Goal: Communication & Community: Answer question/provide support

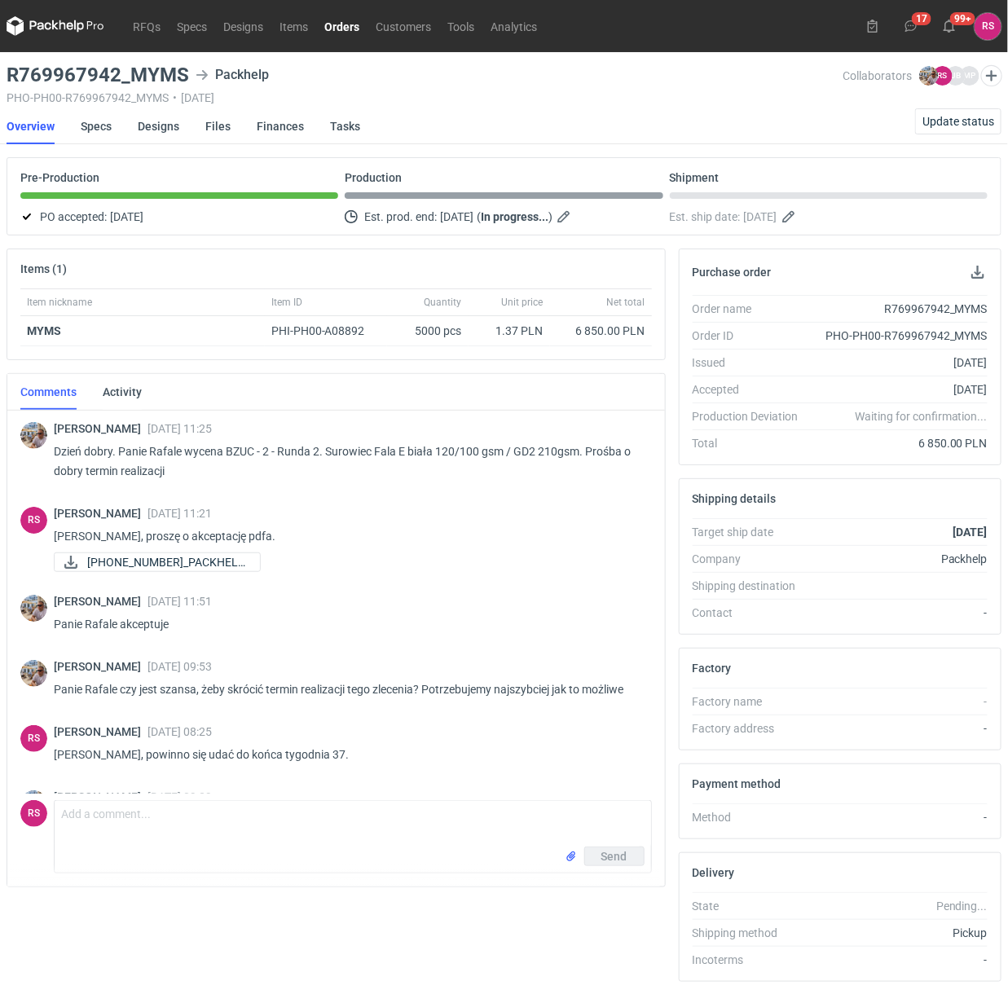
click at [340, 18] on link "Orders" at bounding box center [341, 26] width 51 height 20
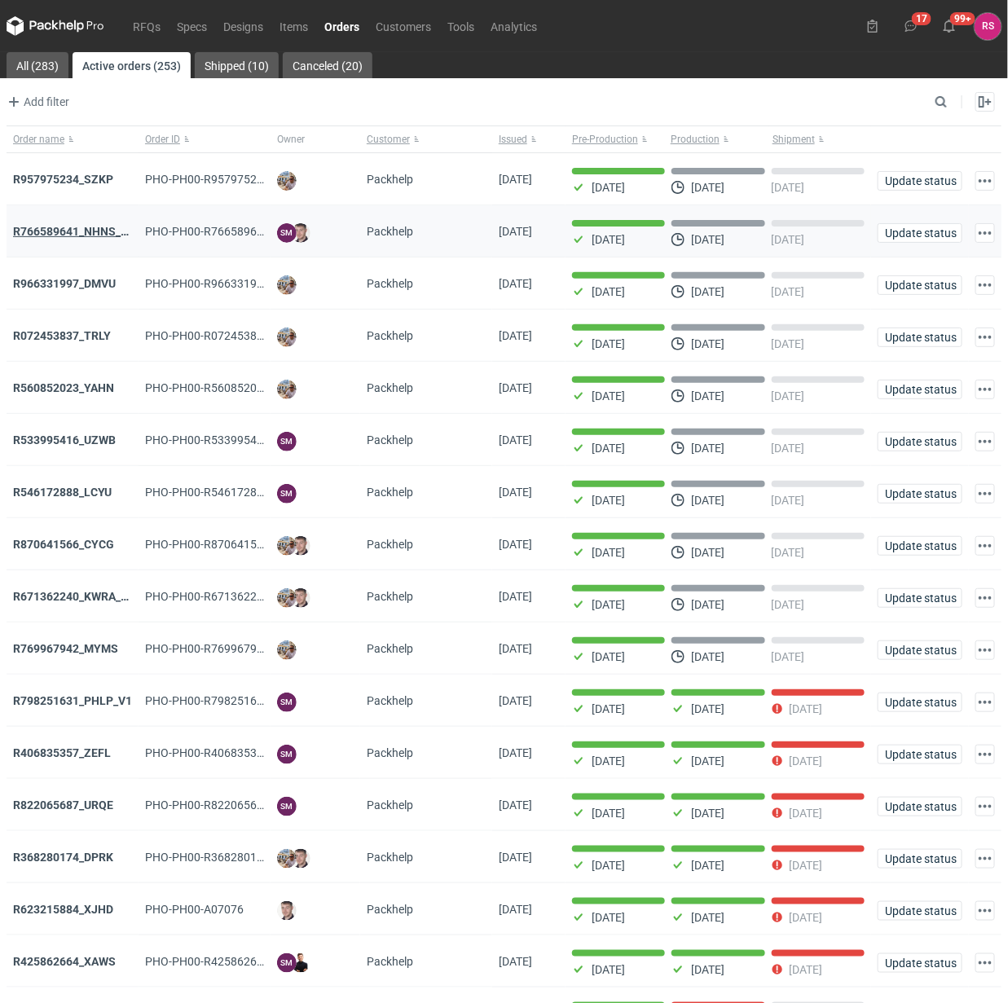
click at [79, 226] on strong "R766589641_NHNS_LUSD" at bounding box center [81, 231] width 136 height 13
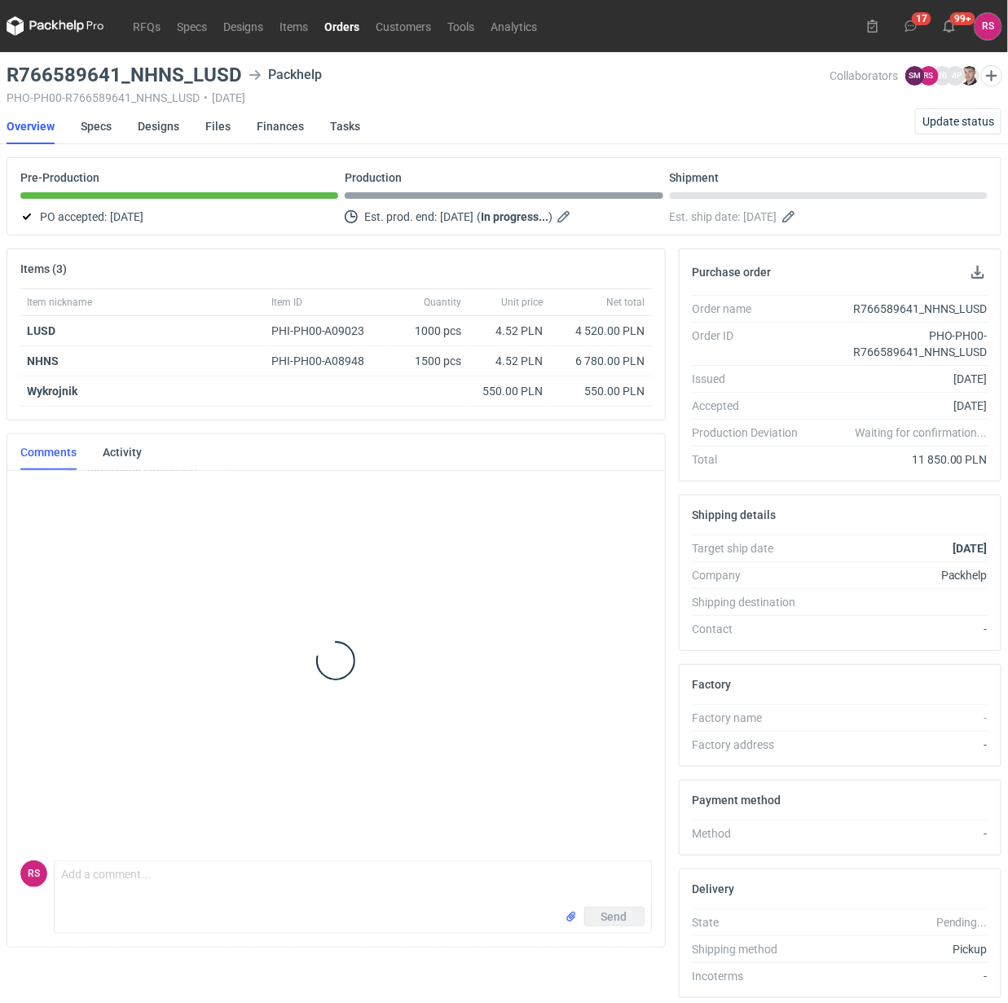
scroll to position [349, 0]
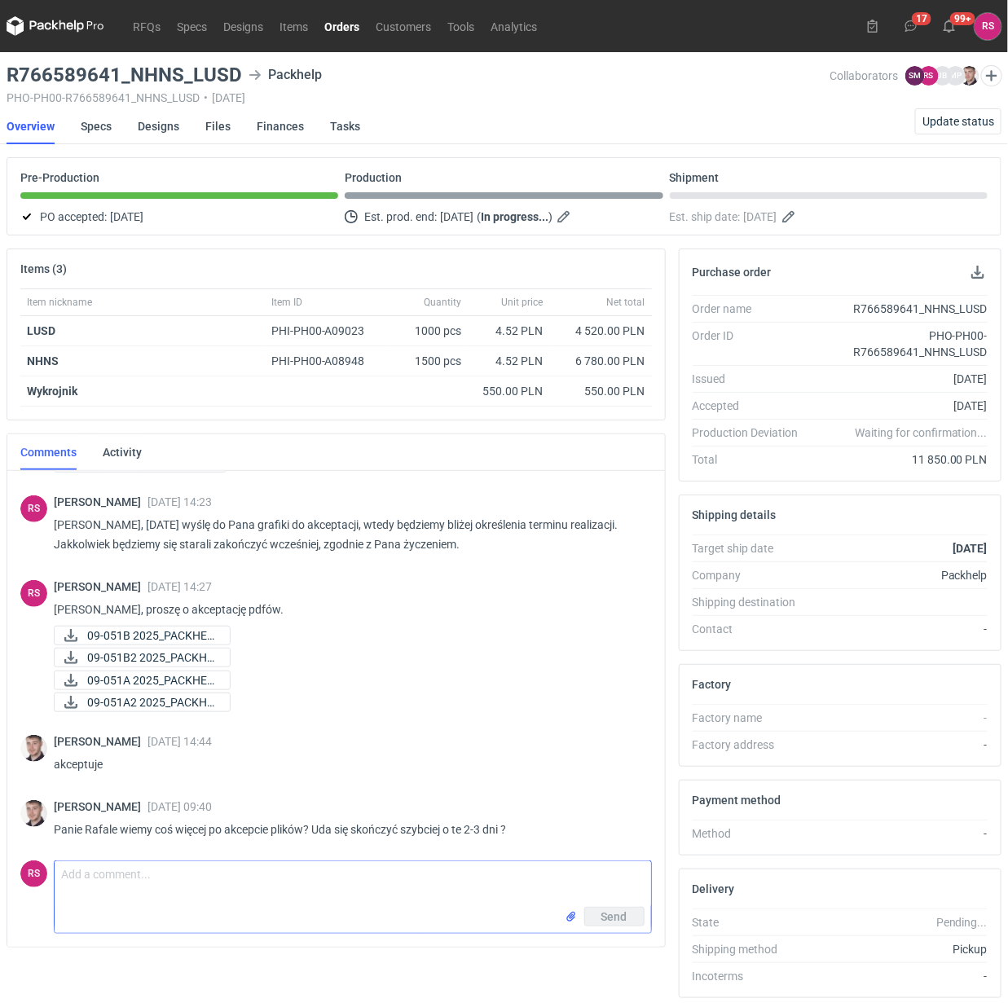
click at [257, 881] on textarea "Comment message" at bounding box center [353, 884] width 596 height 46
type textarea "Panie Macieju, tak, powinniśmy skończyć 26.09."
click at [612, 915] on span "Send" at bounding box center [614, 916] width 26 height 11
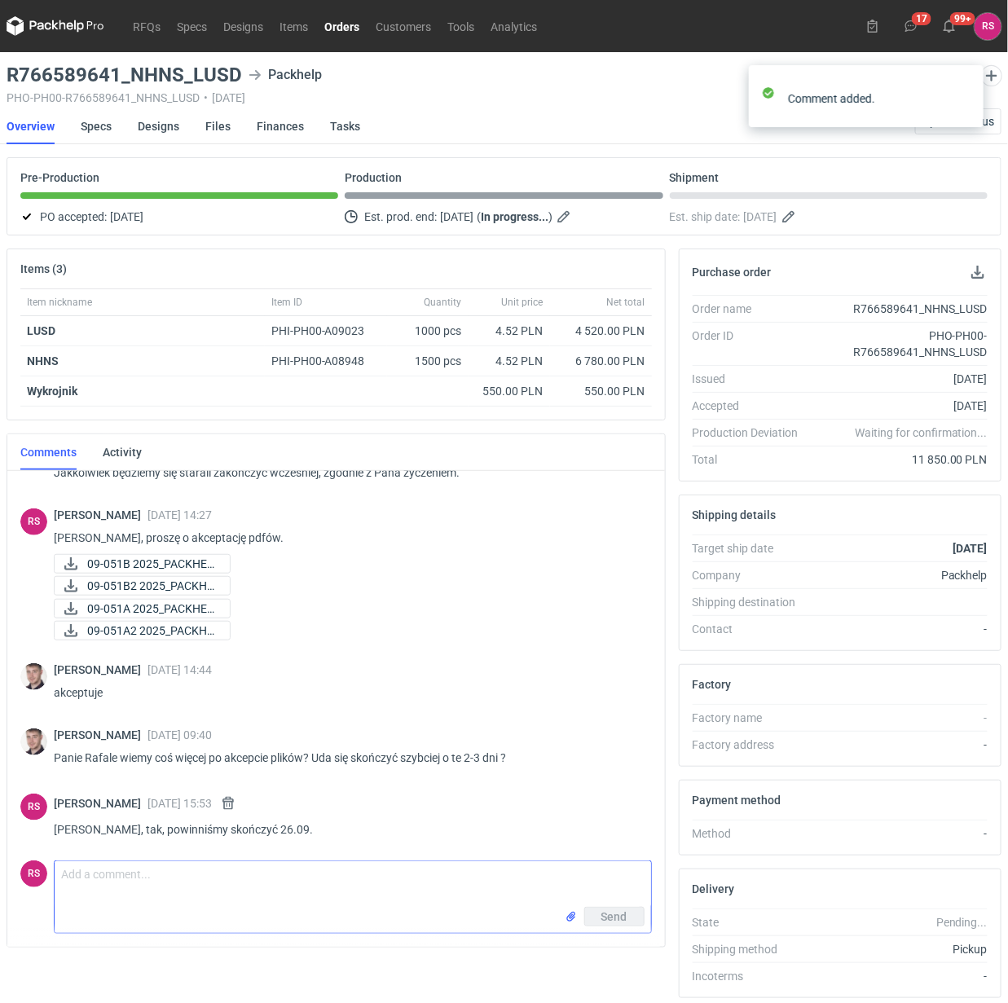
scroll to position [421, 0]
click at [336, 18] on link "Orders" at bounding box center [341, 26] width 51 height 20
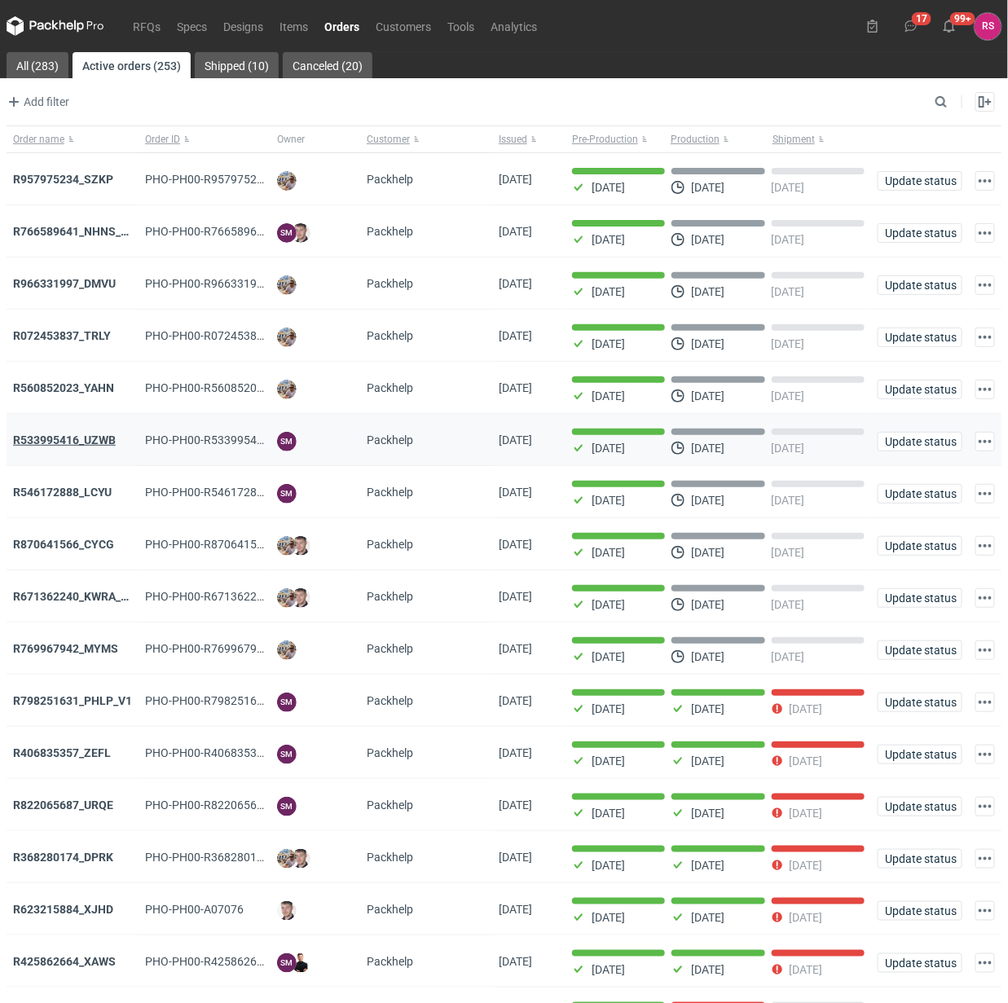
click at [88, 441] on strong "R533995416_UZWB" at bounding box center [64, 439] width 103 height 13
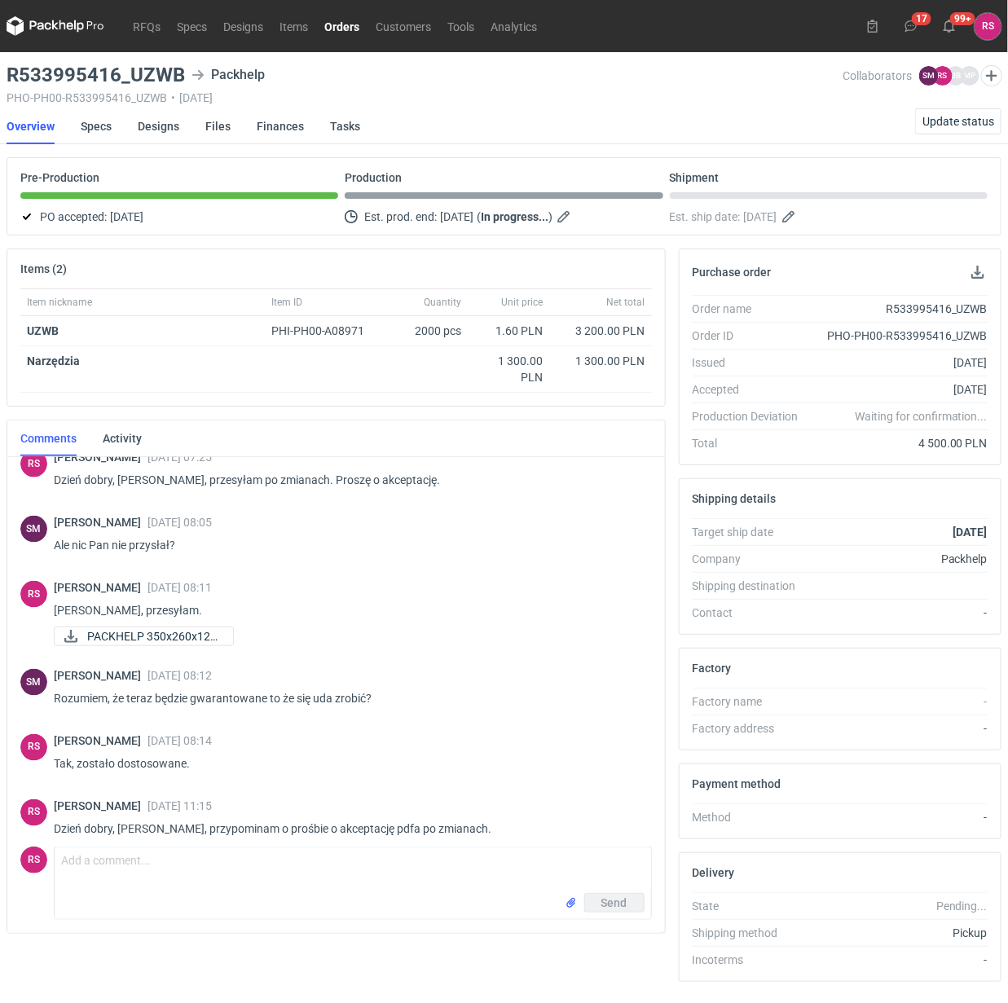
scroll to position [735, 0]
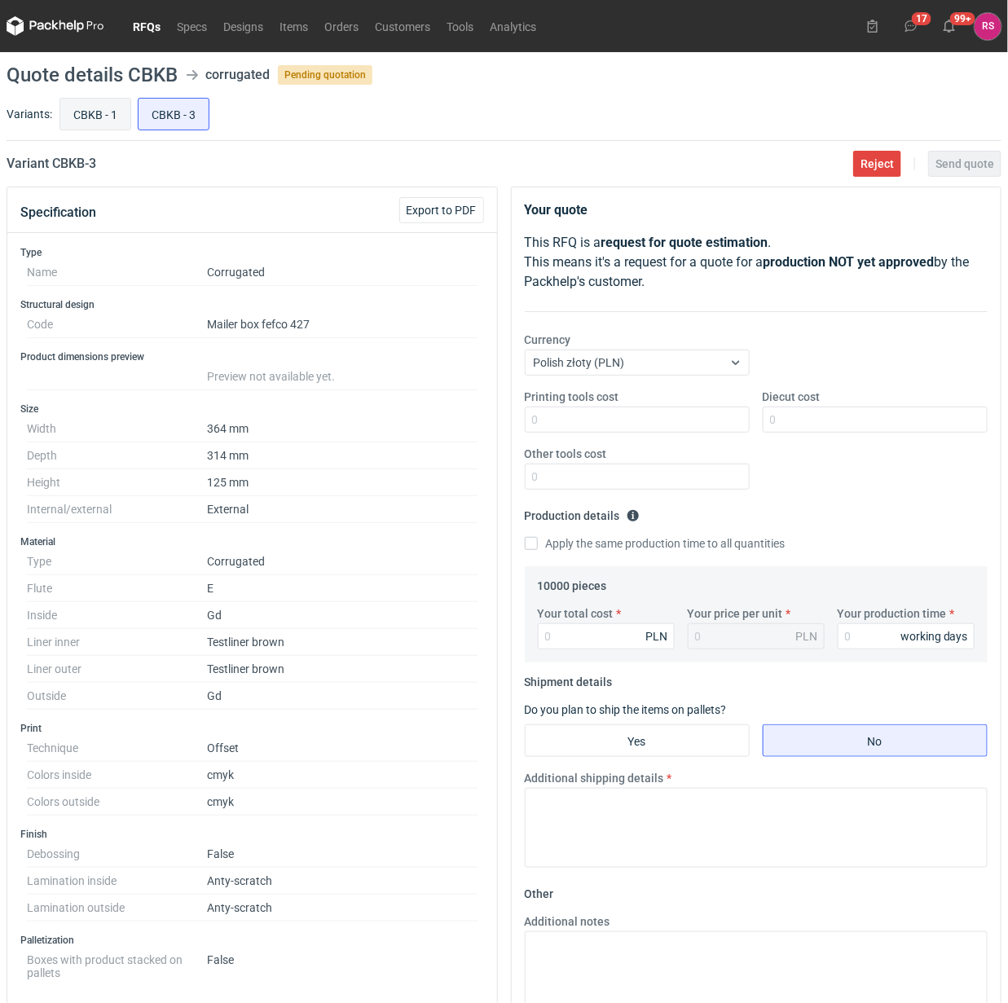
click at [98, 115] on input "CBKB - 1" at bounding box center [95, 114] width 70 height 31
radio input "true"
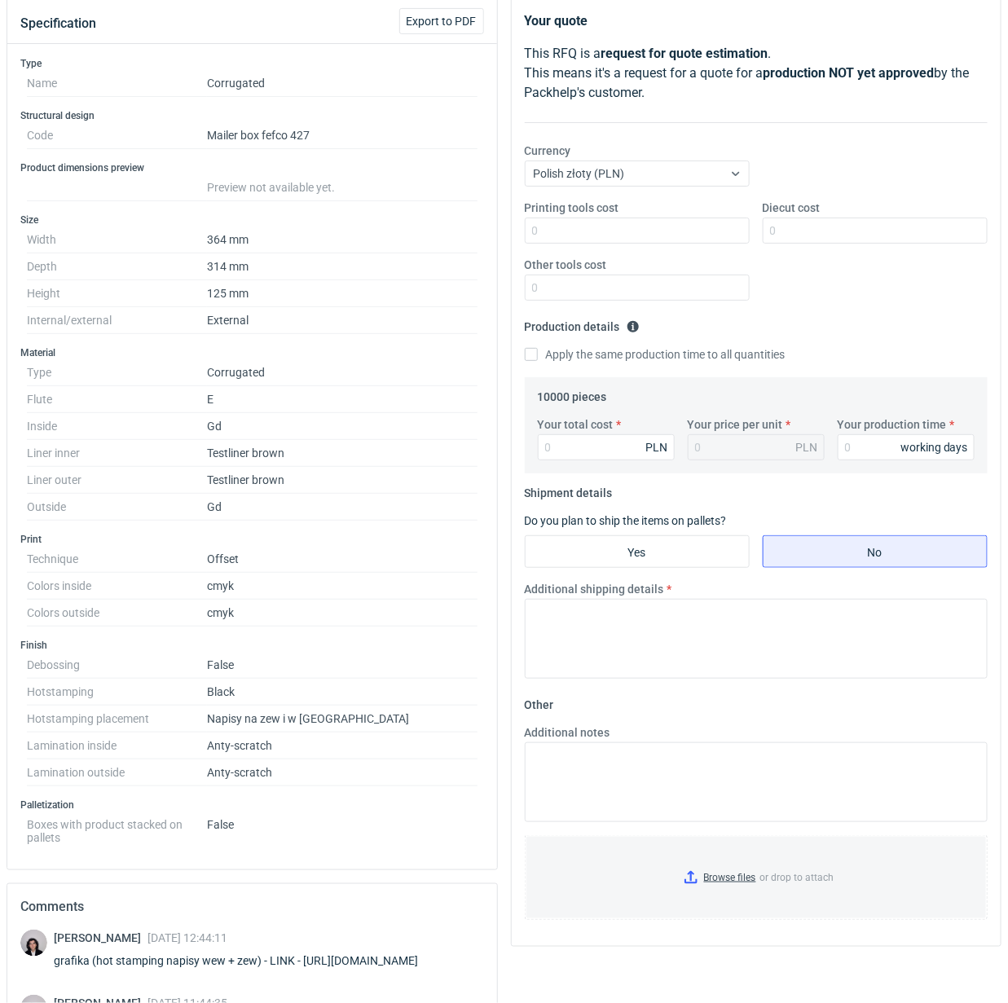
scroll to position [464, 0]
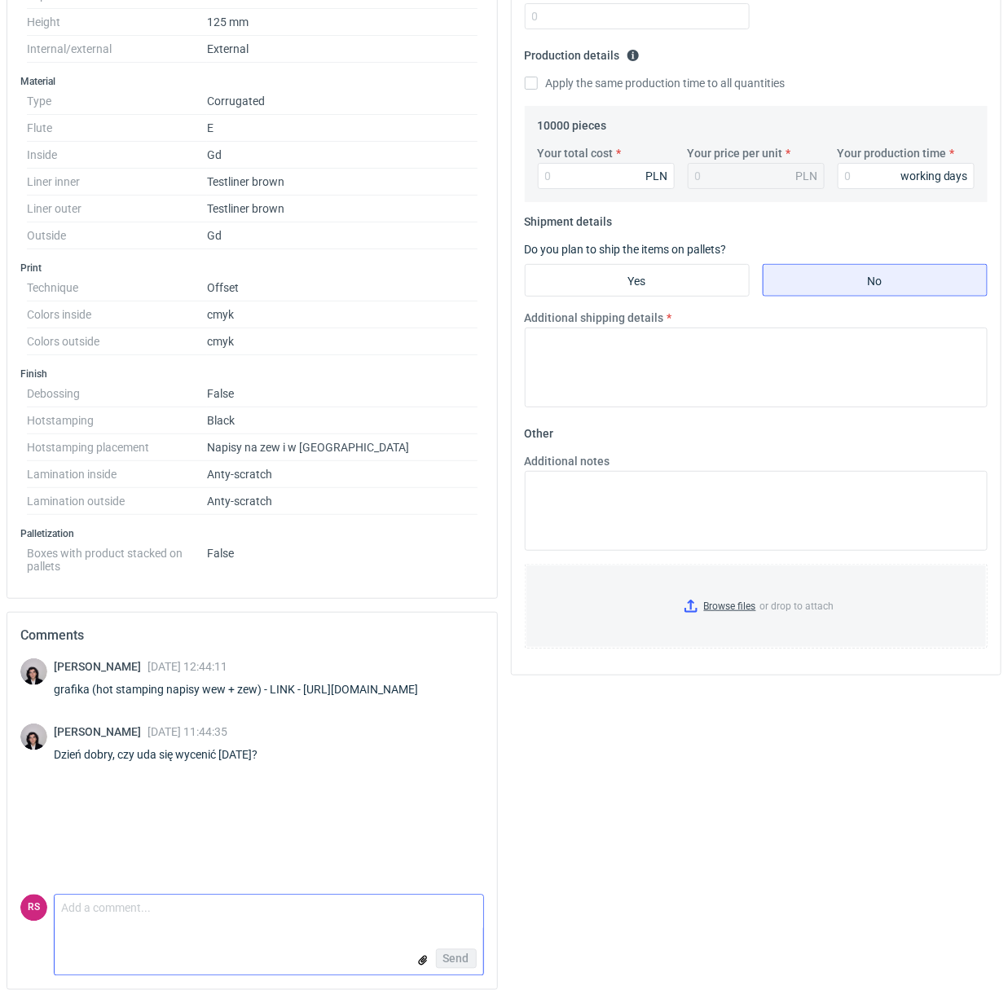
click at [190, 904] on textarea "Comment message" at bounding box center [269, 912] width 428 height 34
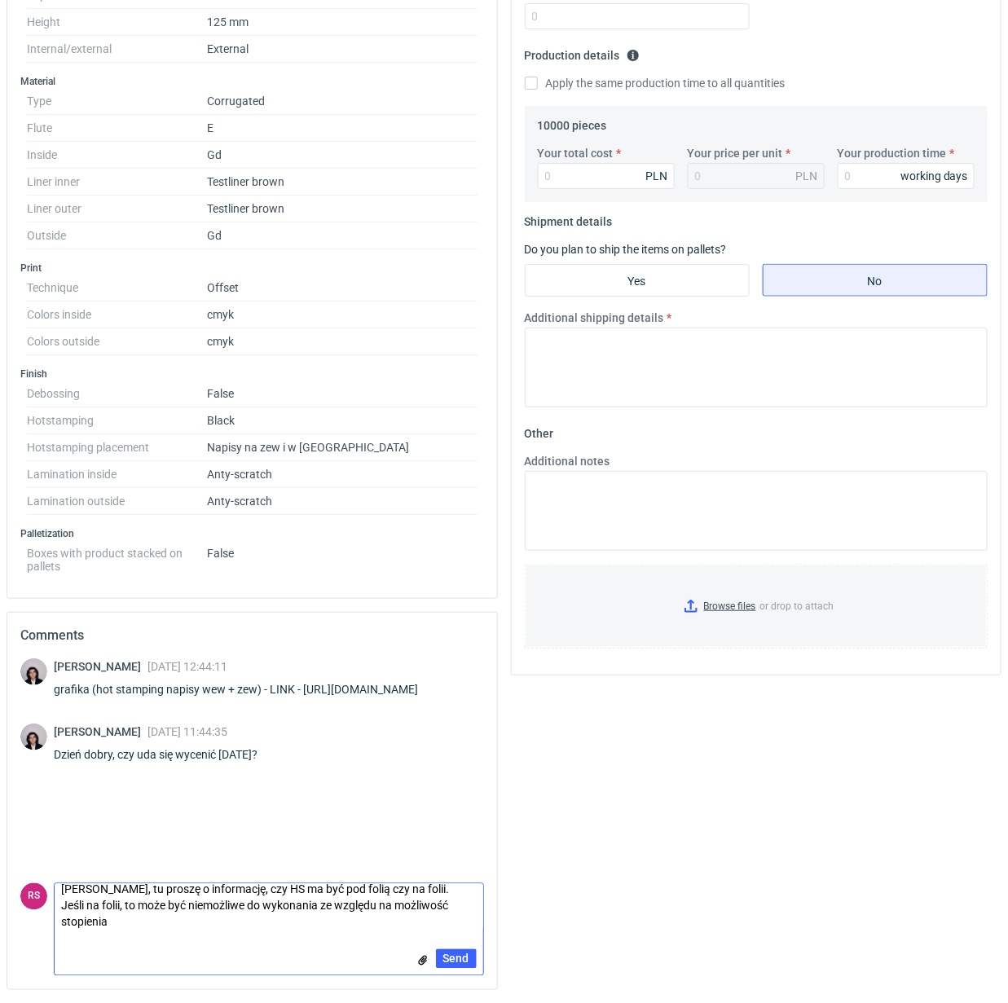
scroll to position [0, 0]
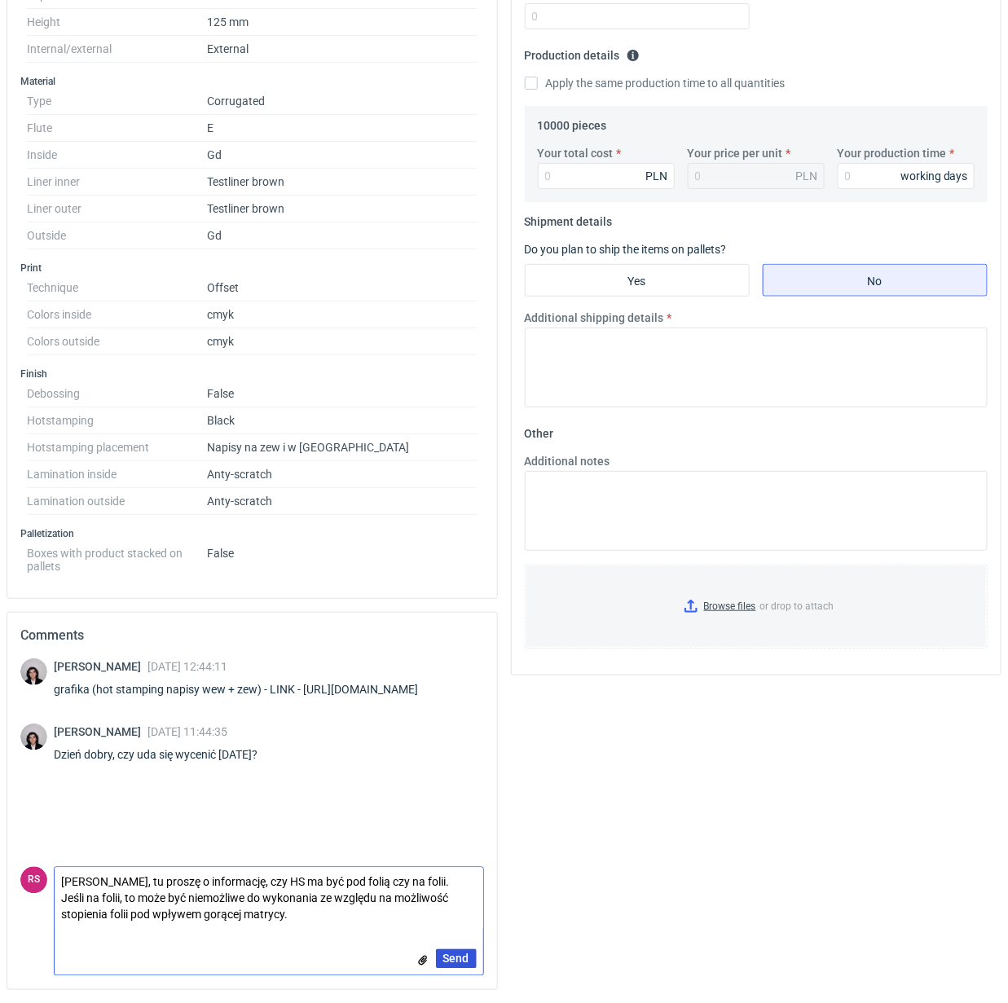
type textarea "Panie Sebastianie, tu proszę o informację, czy HS ma być pod folią czy na folii…"
click at [457, 955] on span "Send" at bounding box center [456, 958] width 26 height 11
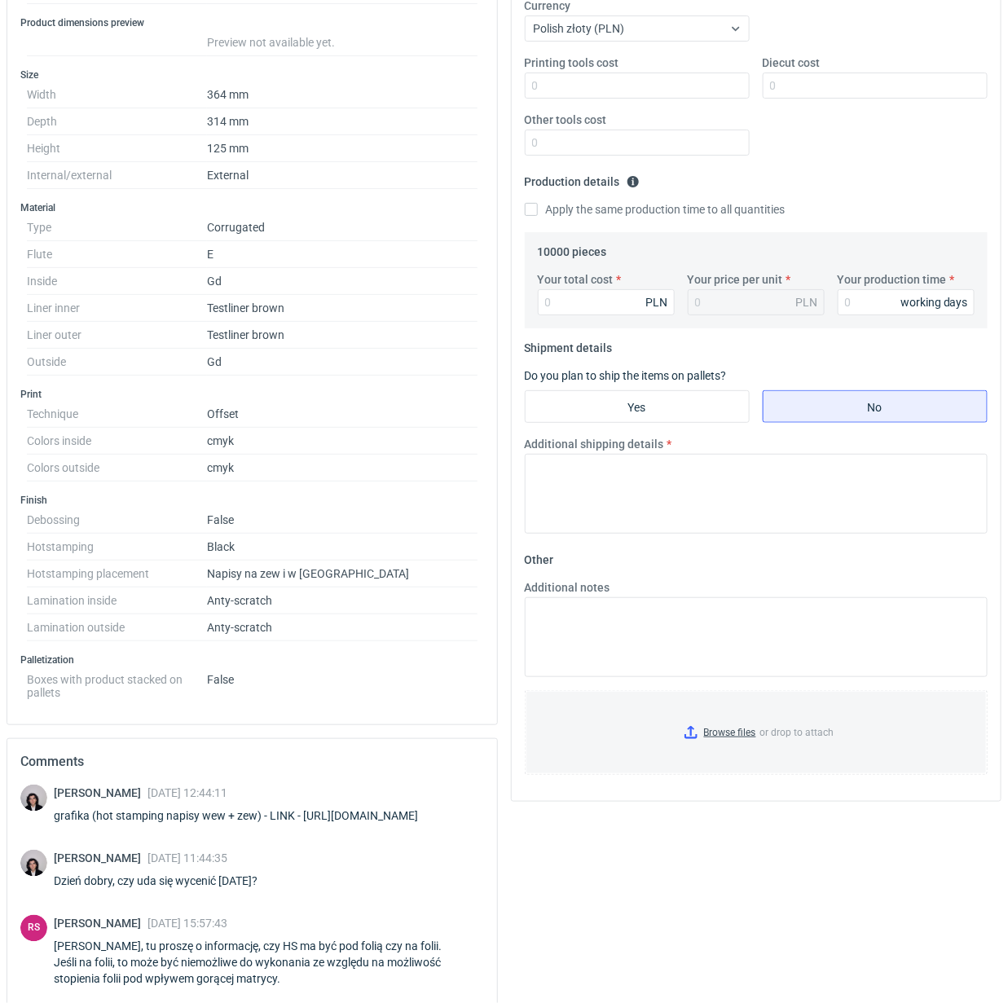
scroll to position [57, 0]
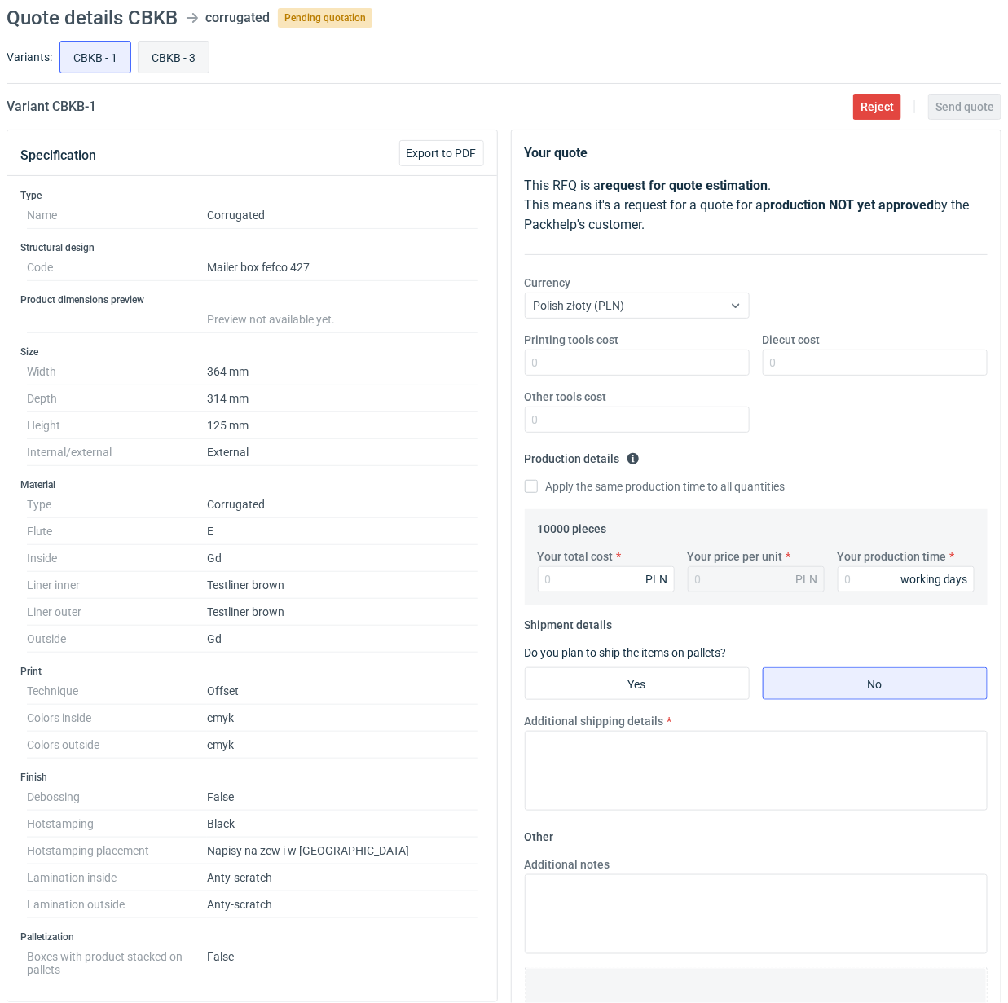
click at [181, 54] on input "CBKB - 3" at bounding box center [173, 57] width 70 height 31
radio input "true"
